Goal: Communication & Community: Answer question/provide support

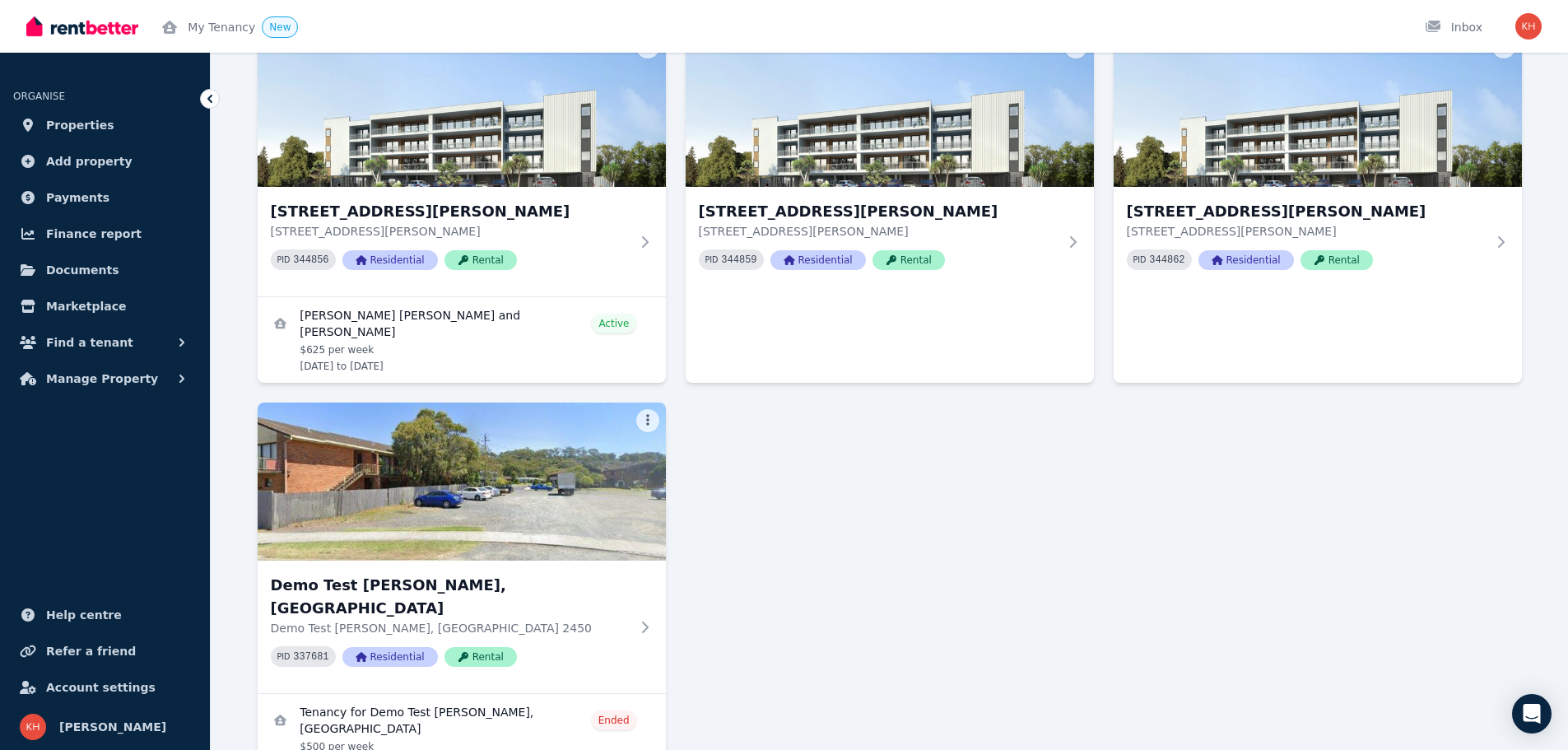
scroll to position [2783, 0]
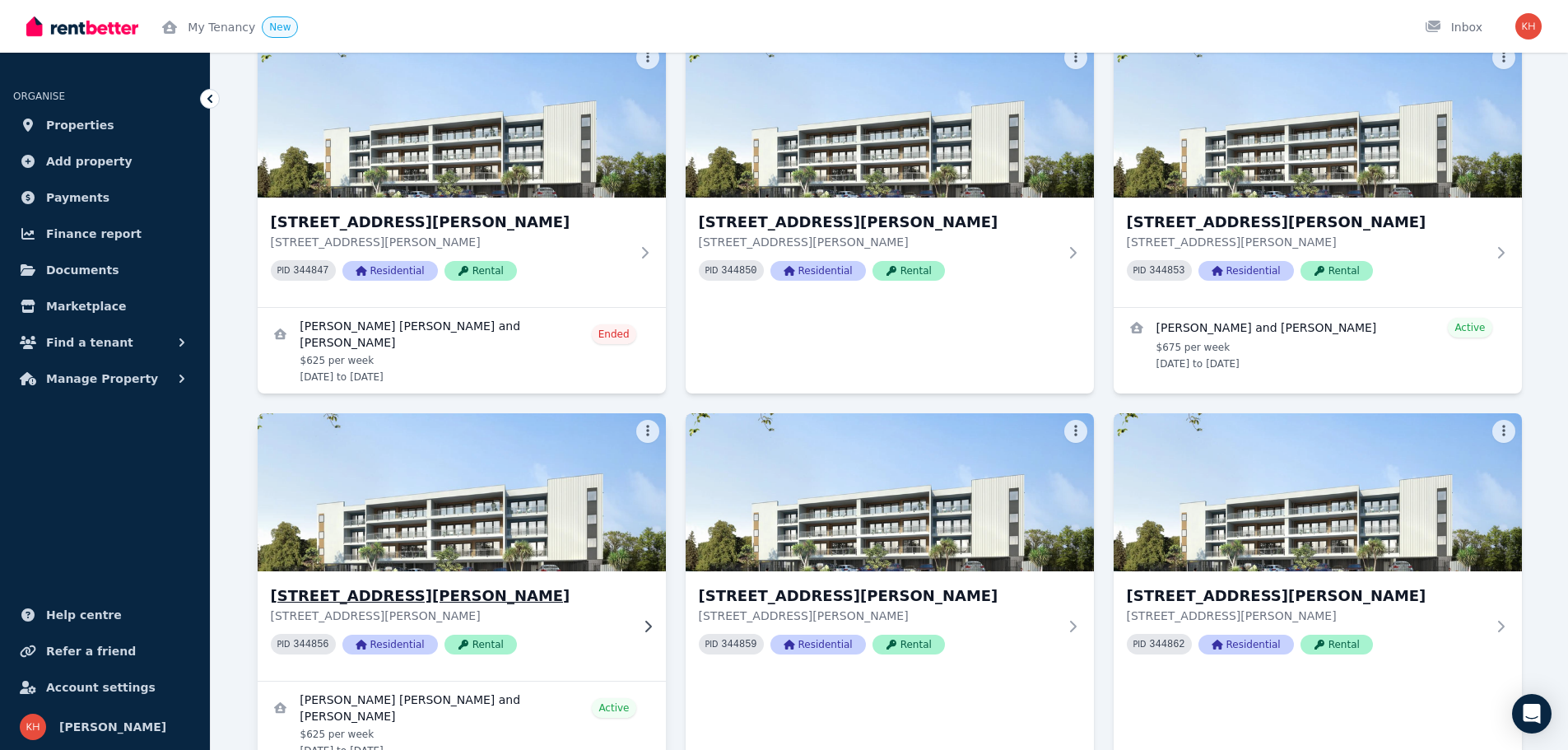
click at [434, 585] on h3 "[STREET_ADDRESS][PERSON_NAME]" at bounding box center [450, 596] width 359 height 23
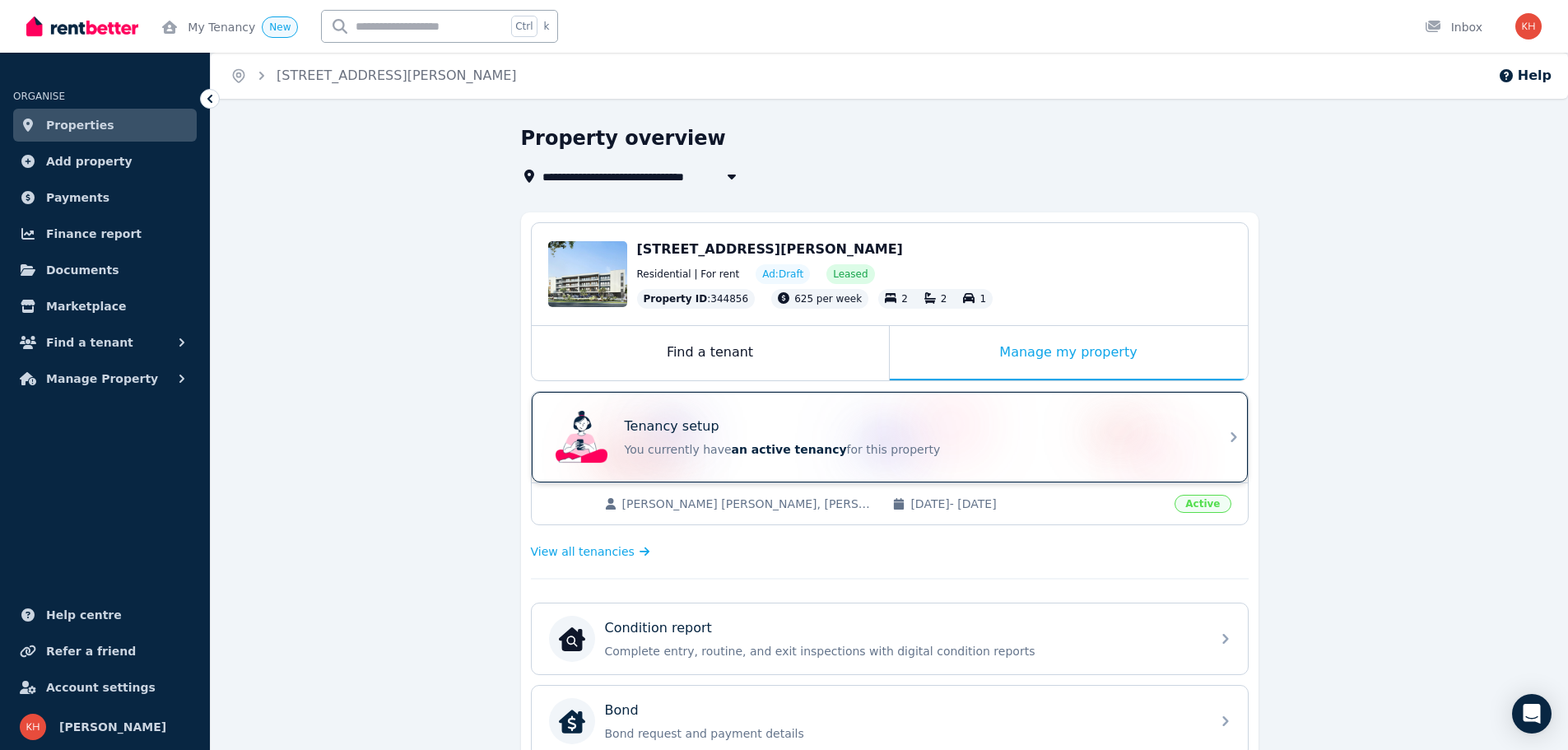
click at [1225, 431] on icon at bounding box center [1234, 437] width 20 height 20
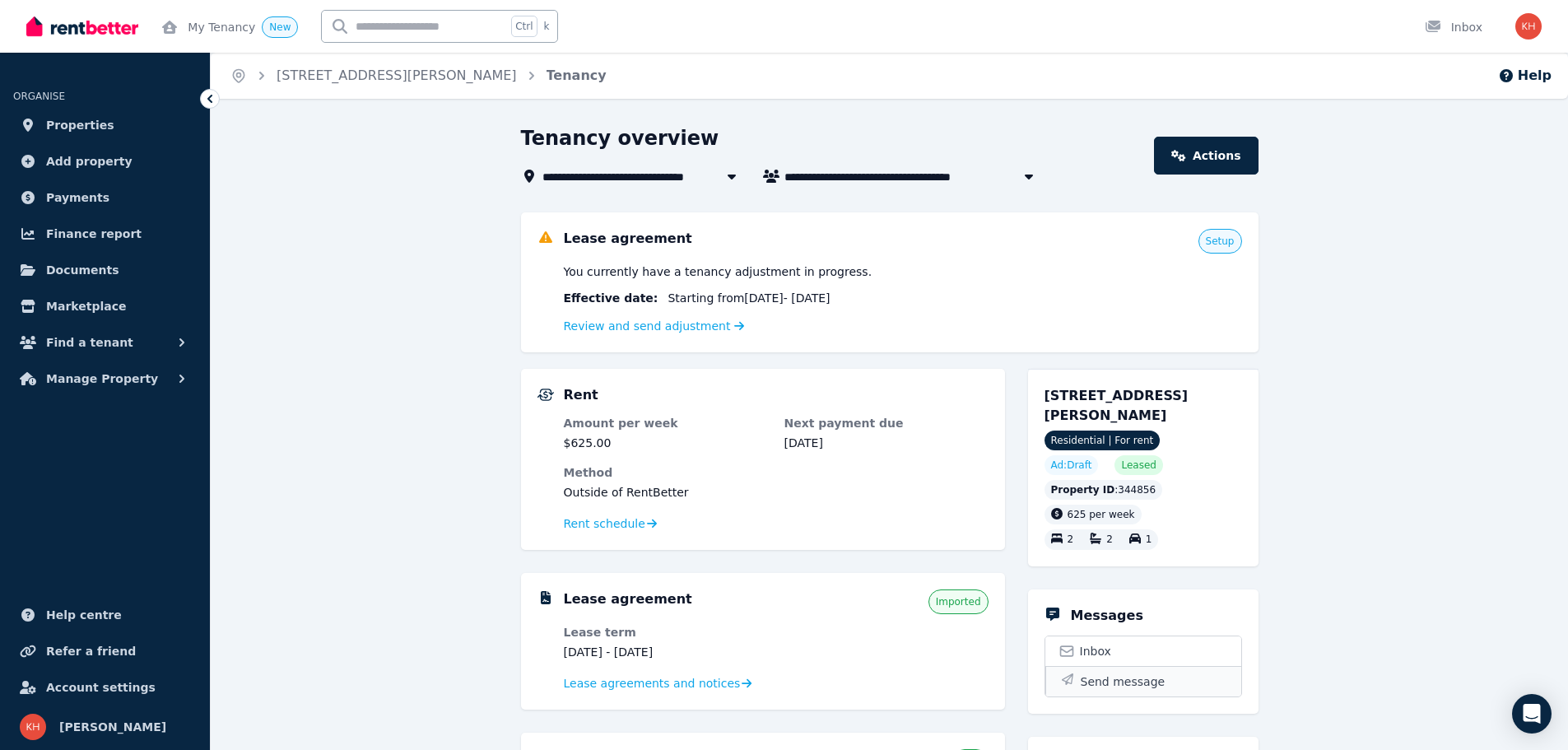
click at [1098, 676] on span "Send message" at bounding box center [1123, 682] width 84 height 16
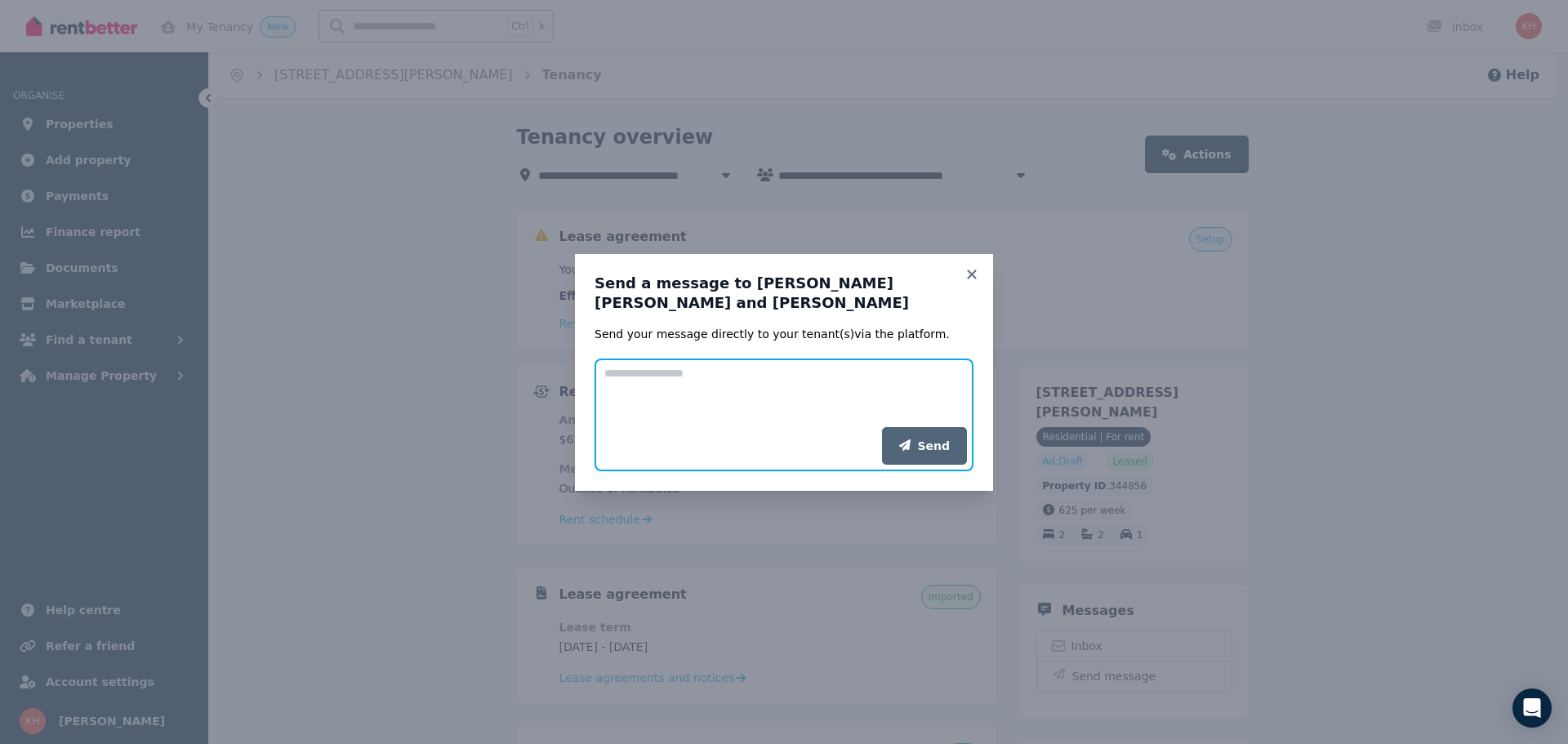
click at [639, 374] on textarea "Add your message" at bounding box center [784, 393] width 379 height 69
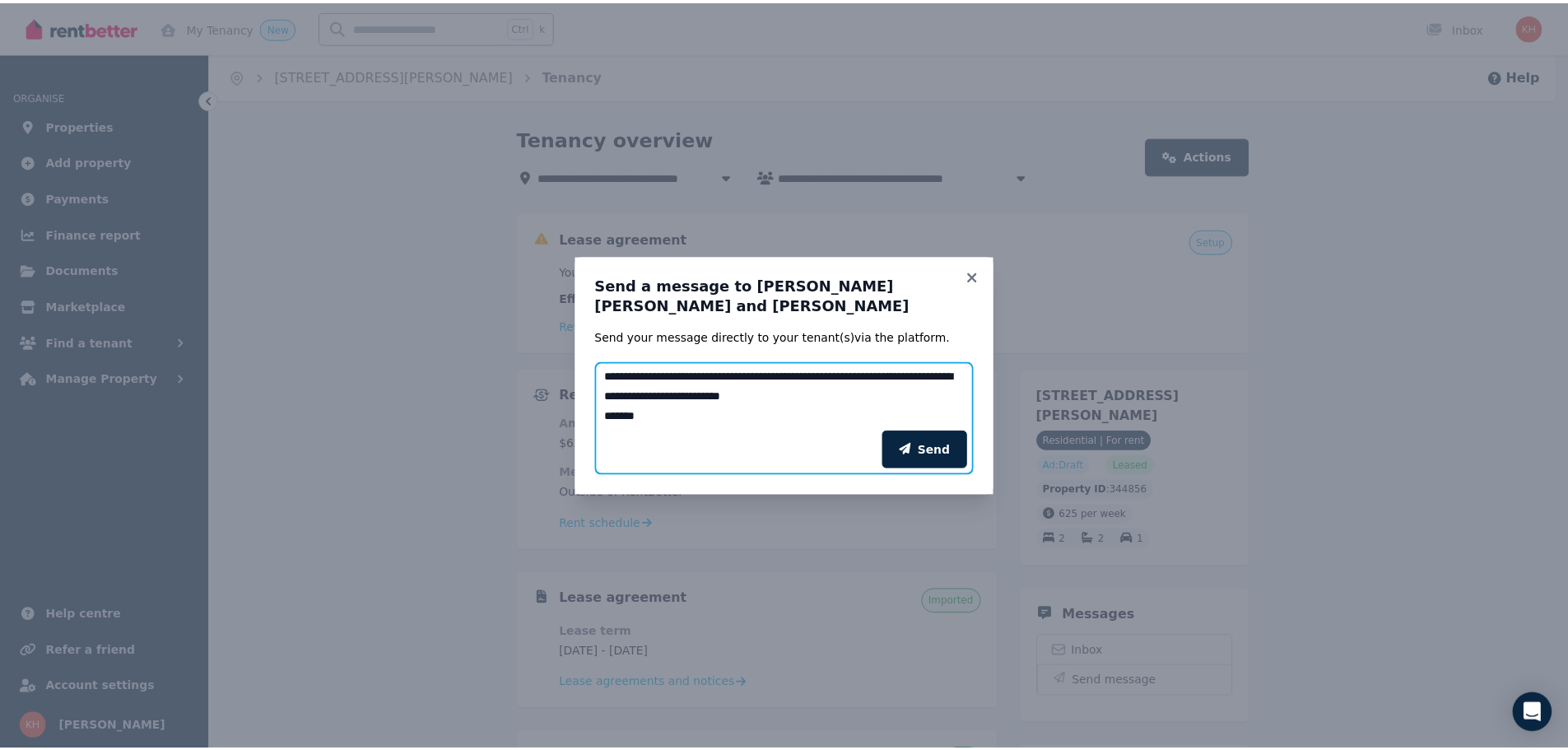
scroll to position [13, 0]
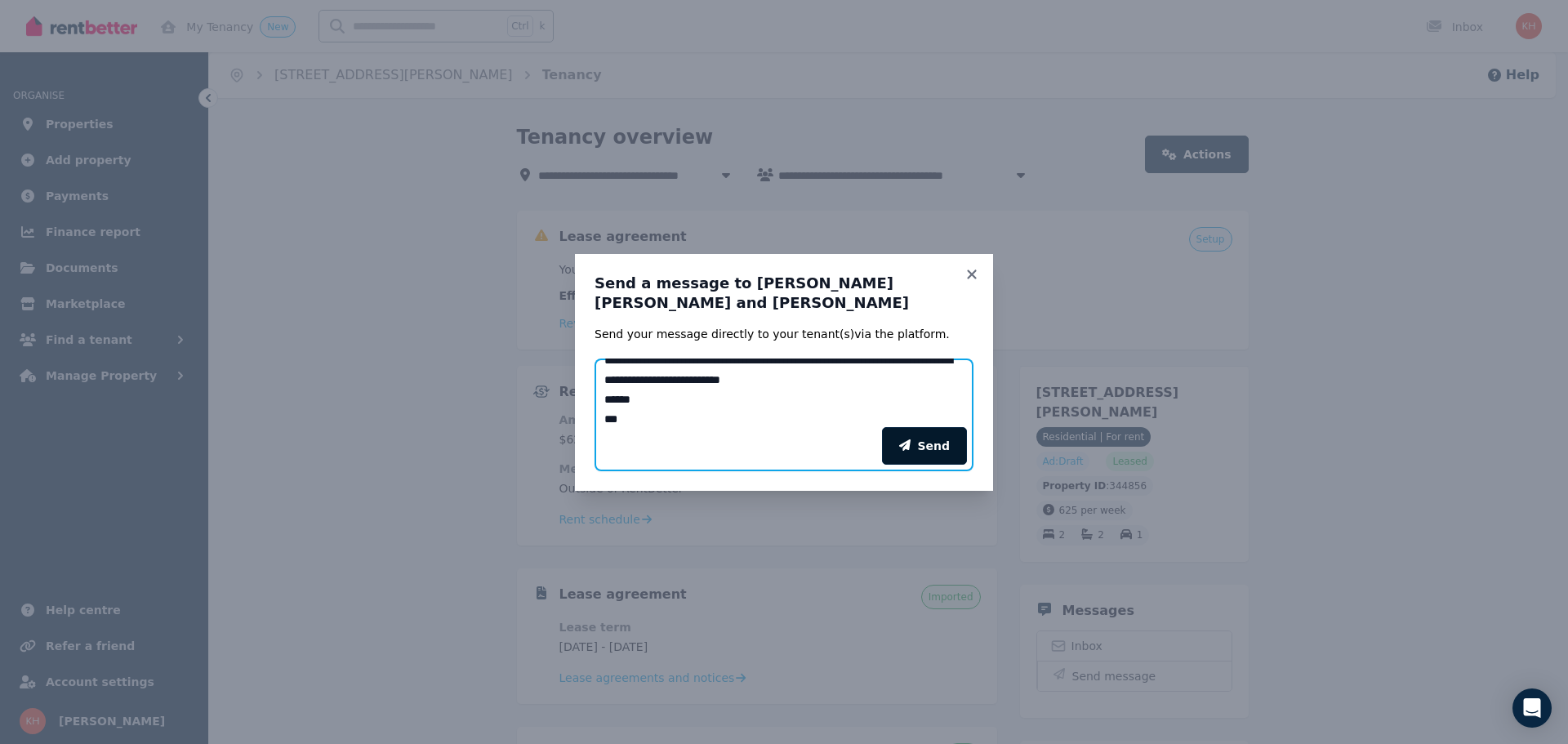
type textarea "**********"
click at [930, 446] on button "Send" at bounding box center [925, 446] width 85 height 38
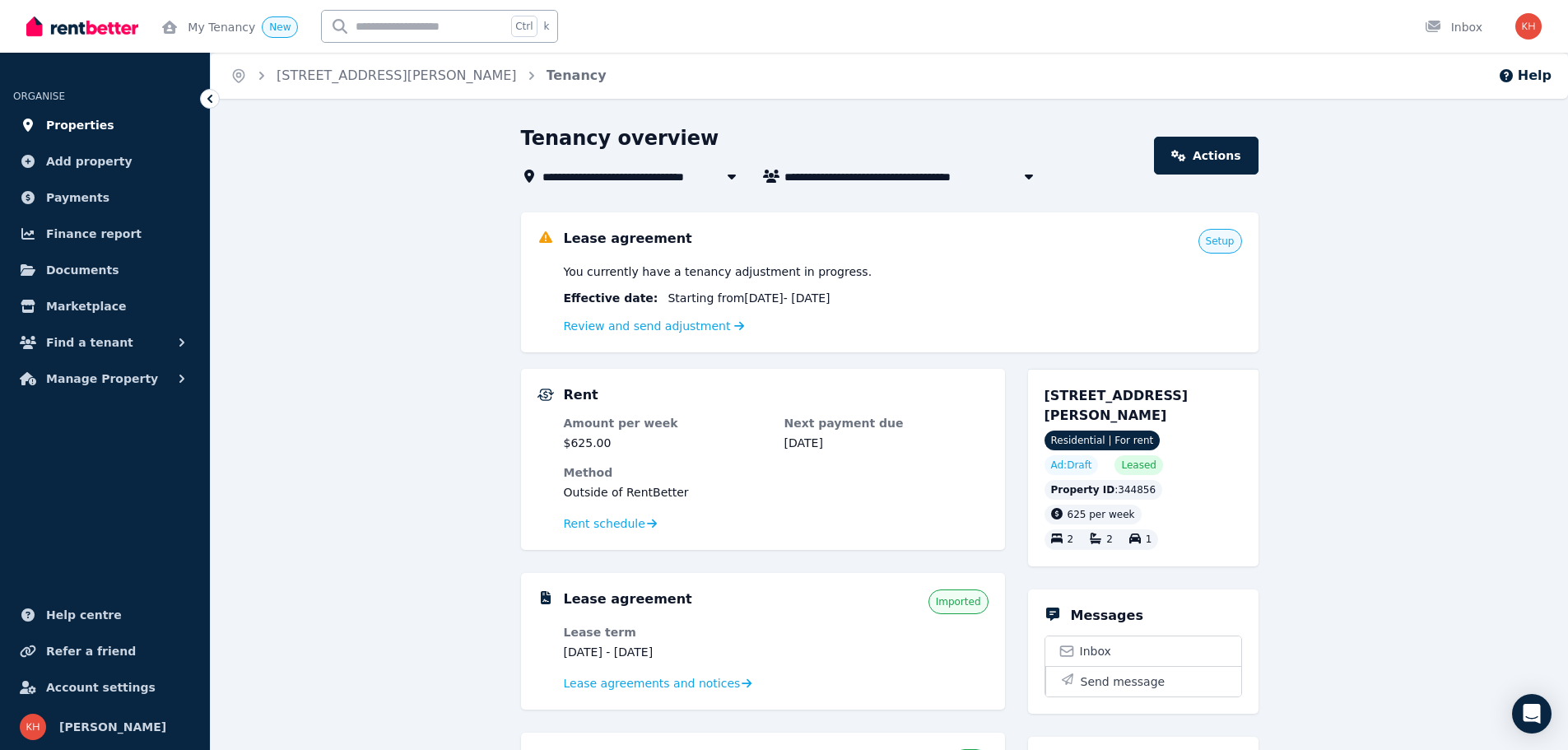
click at [70, 124] on span "Properties" at bounding box center [81, 124] width 68 height 20
